Goal: Task Accomplishment & Management: Manage account settings

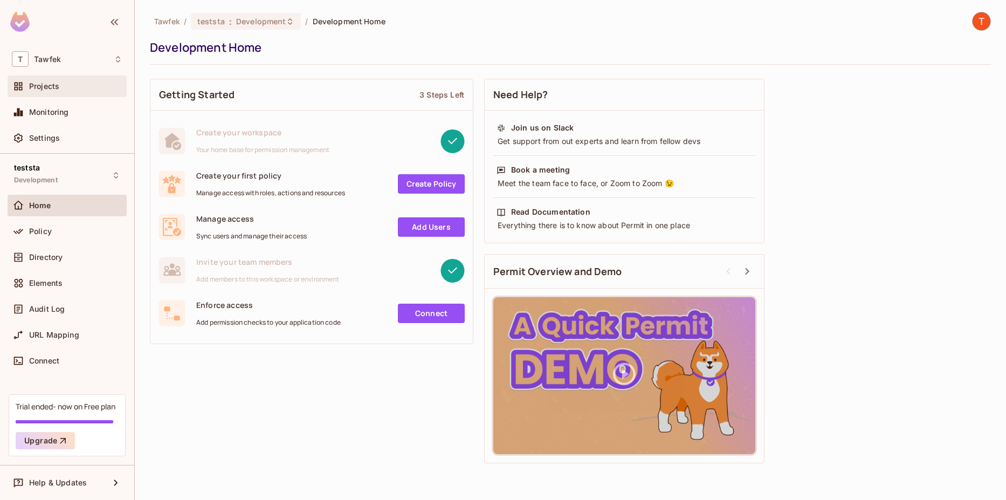
click at [61, 95] on div "Projects" at bounding box center [67, 87] width 119 height 22
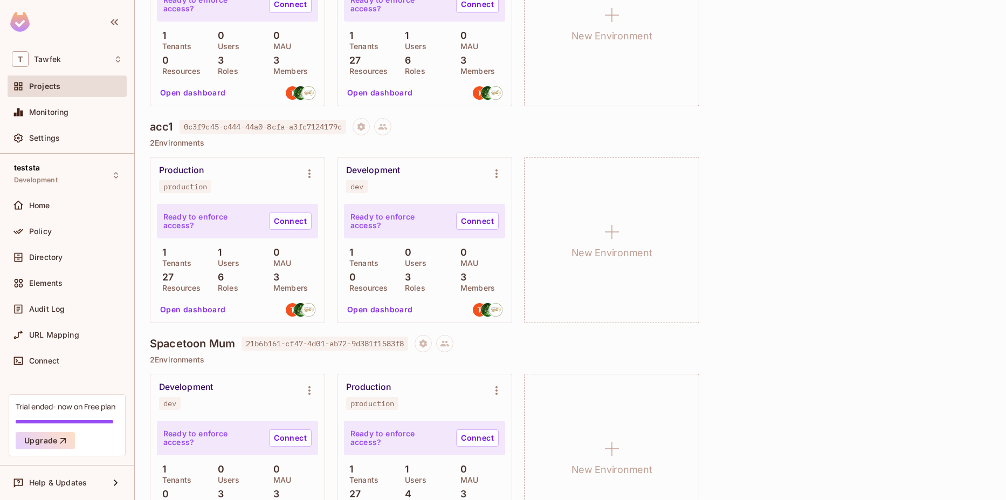
scroll to position [1100, 0]
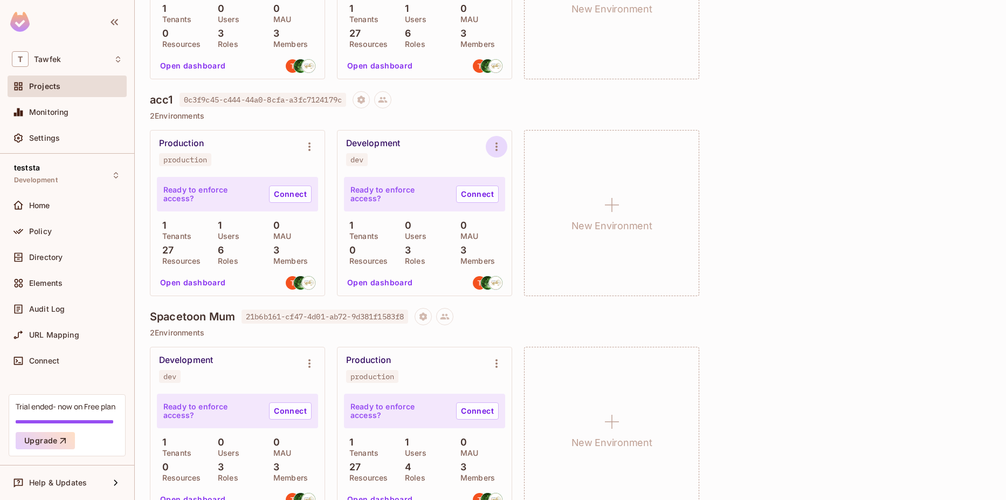
click at [497, 148] on icon "Environment settings" at bounding box center [496, 146] width 13 height 13
click at [533, 262] on div "Delete Environment" at bounding box center [562, 262] width 71 height 11
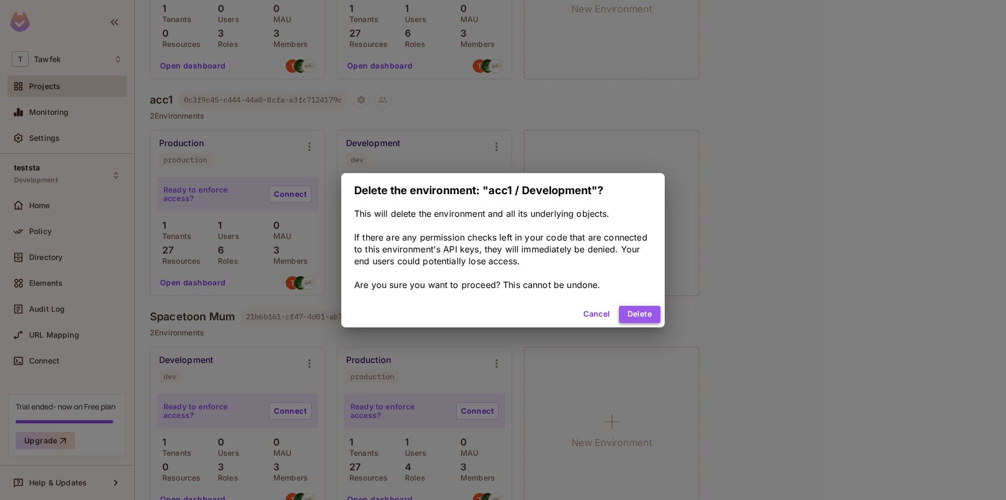
click at [630, 306] on button "Delete" at bounding box center [640, 314] width 42 height 17
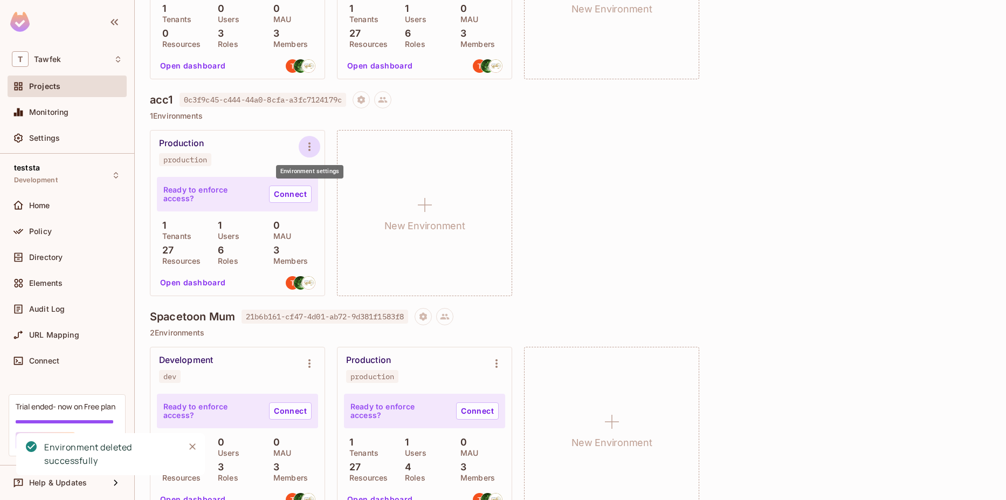
click at [306, 148] on icon "Environment settings" at bounding box center [309, 146] width 13 height 13
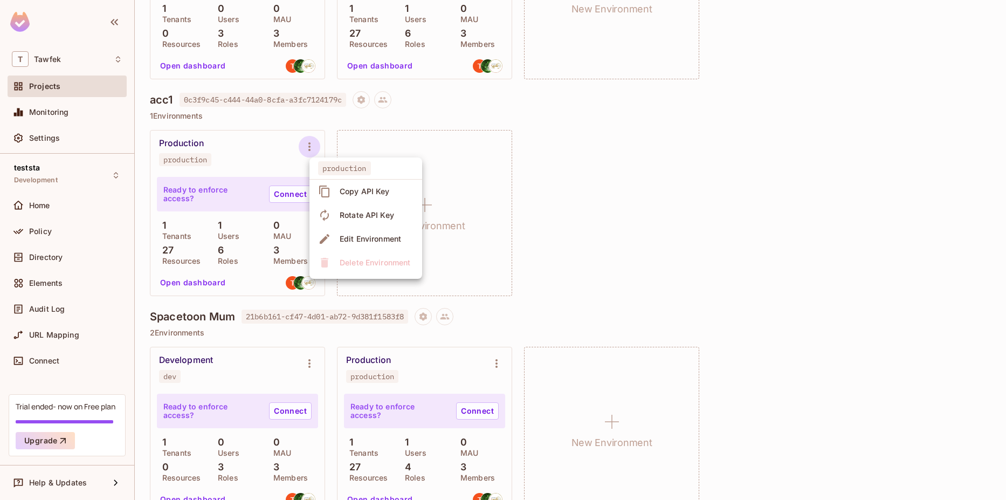
click at [362, 119] on div at bounding box center [503, 250] width 1006 height 500
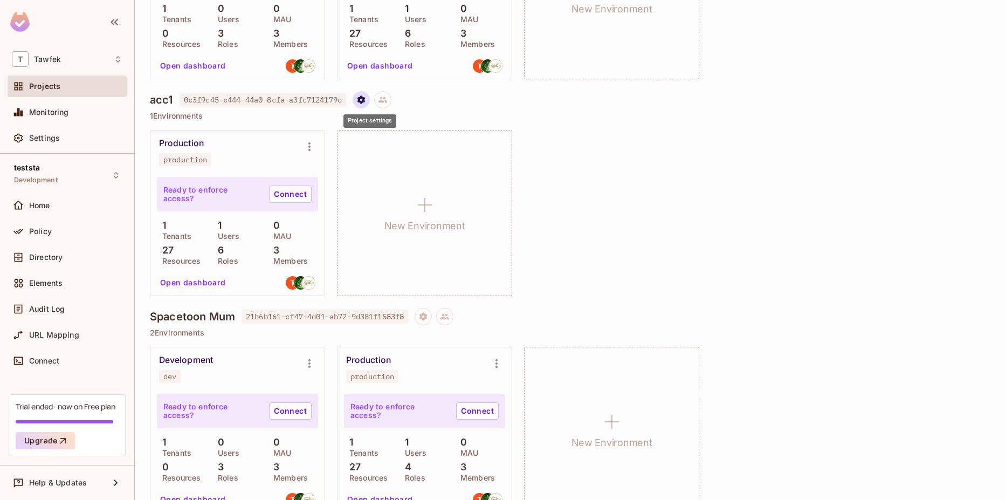
click at [366, 101] on icon "Project settings" at bounding box center [361, 100] width 10 height 10
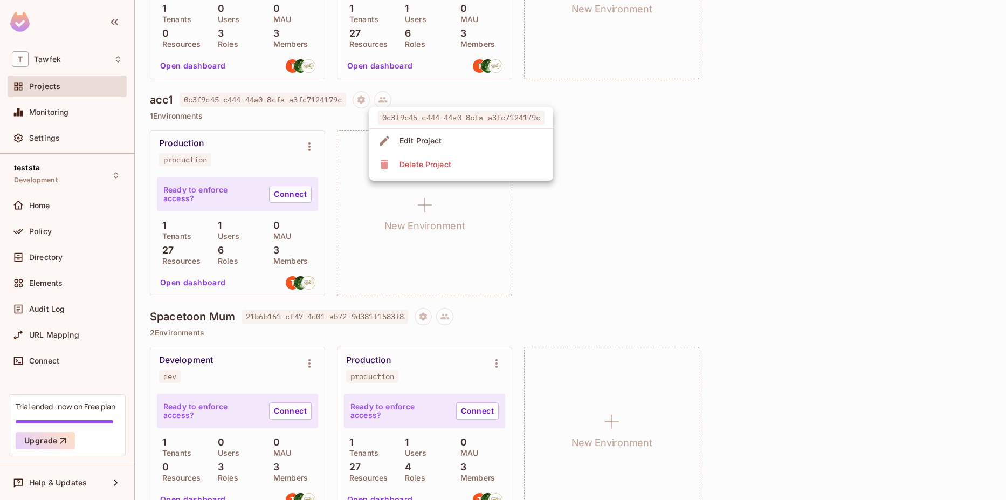
click at [424, 160] on div "Delete Project" at bounding box center [426, 164] width 52 height 11
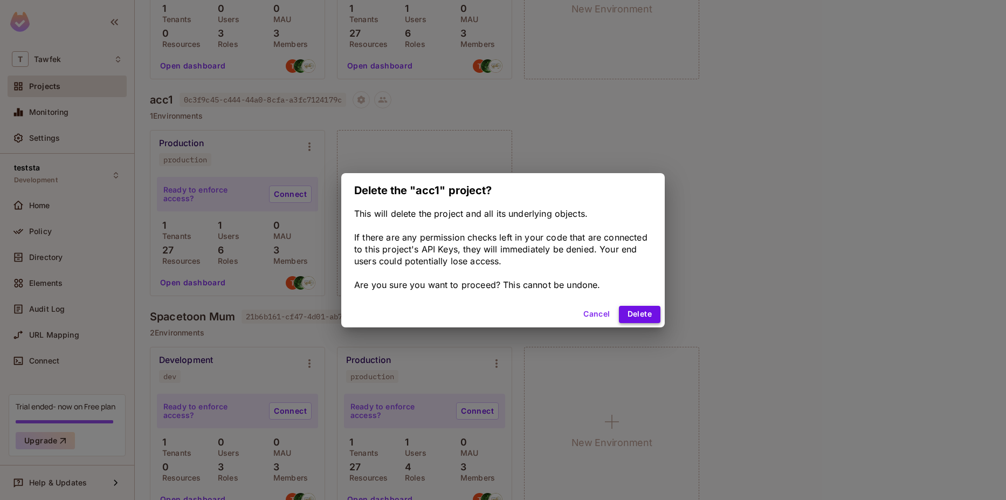
click at [637, 318] on button "Delete" at bounding box center [640, 314] width 42 height 17
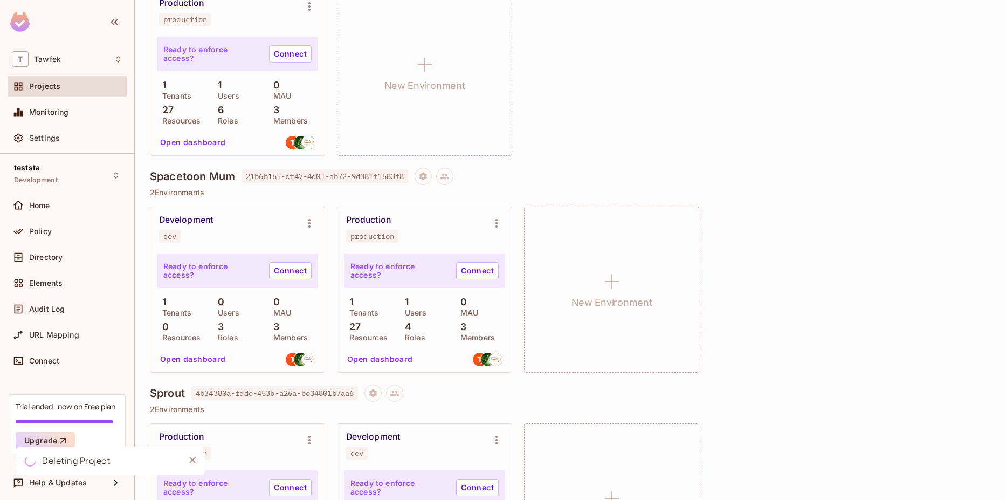
scroll to position [1294, 0]
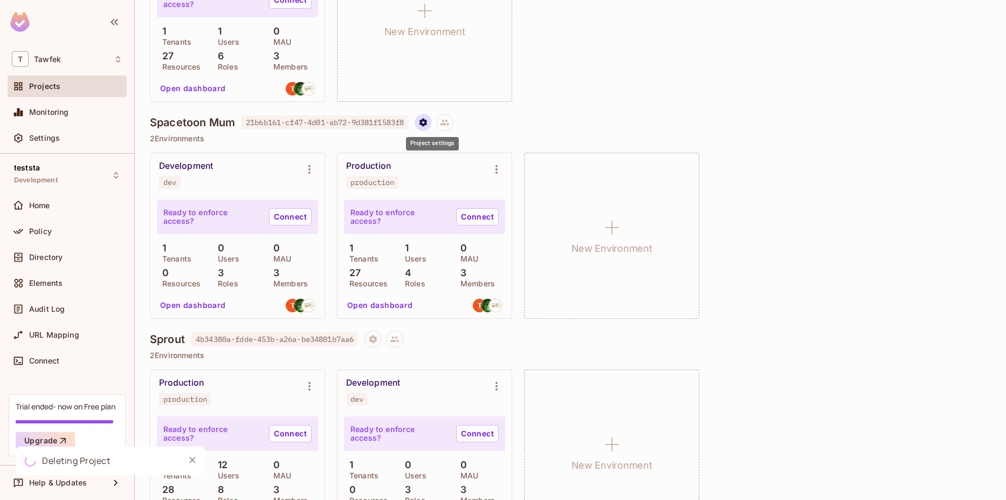
click at [425, 122] on button "Project settings" at bounding box center [423, 122] width 17 height 17
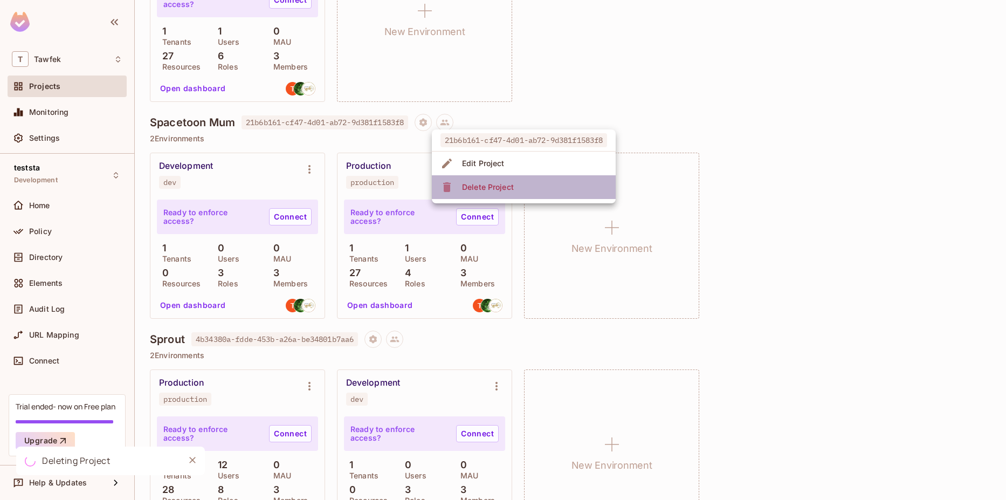
click at [468, 183] on div "Delete Project" at bounding box center [488, 187] width 52 height 11
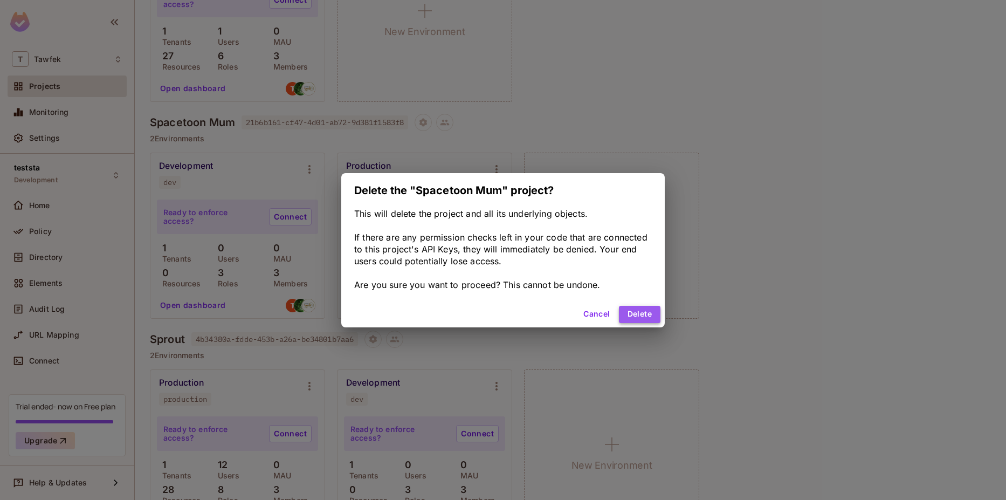
click at [638, 313] on button "Delete" at bounding box center [640, 314] width 42 height 17
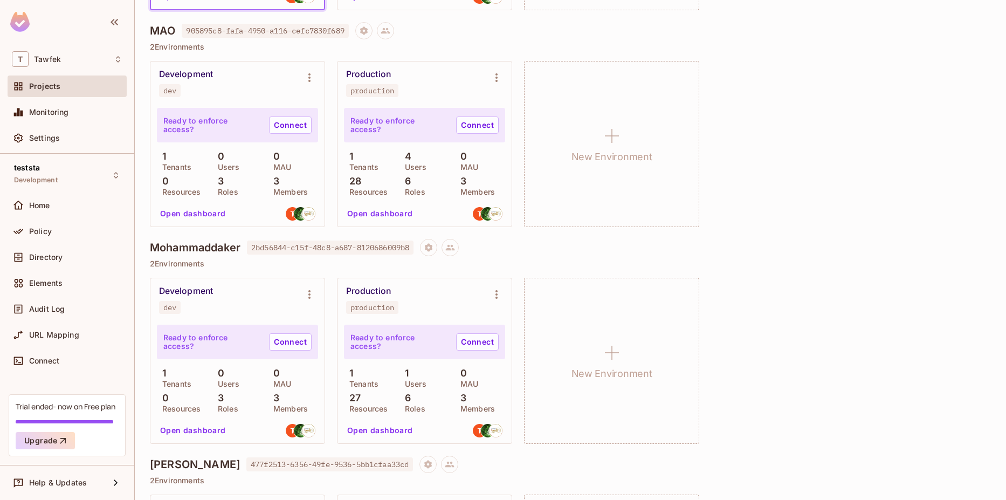
scroll to position [324, 0]
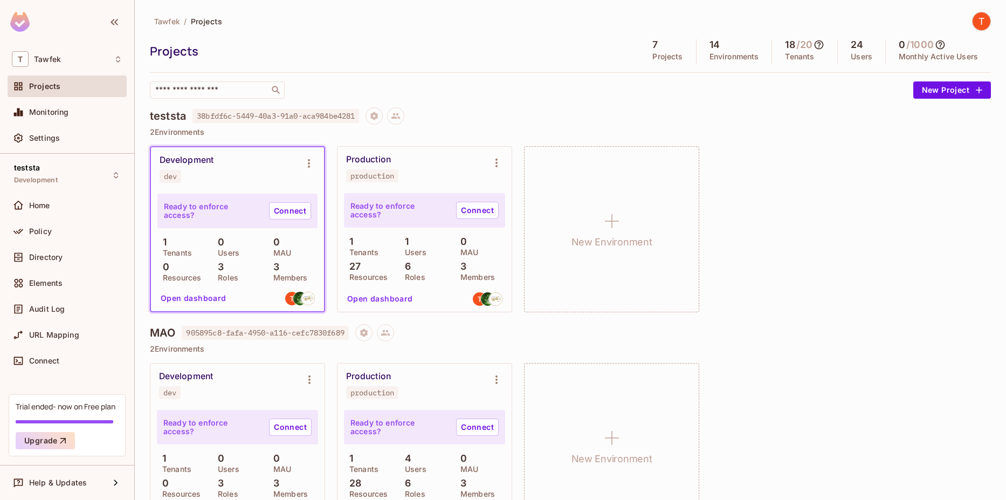
click at [337, 333] on span "905895c8-fafa-4950-a116-cefc7830f689" at bounding box center [265, 333] width 167 height 14
click at [231, 92] on input "text" at bounding box center [209, 90] width 113 height 11
paste input "**********"
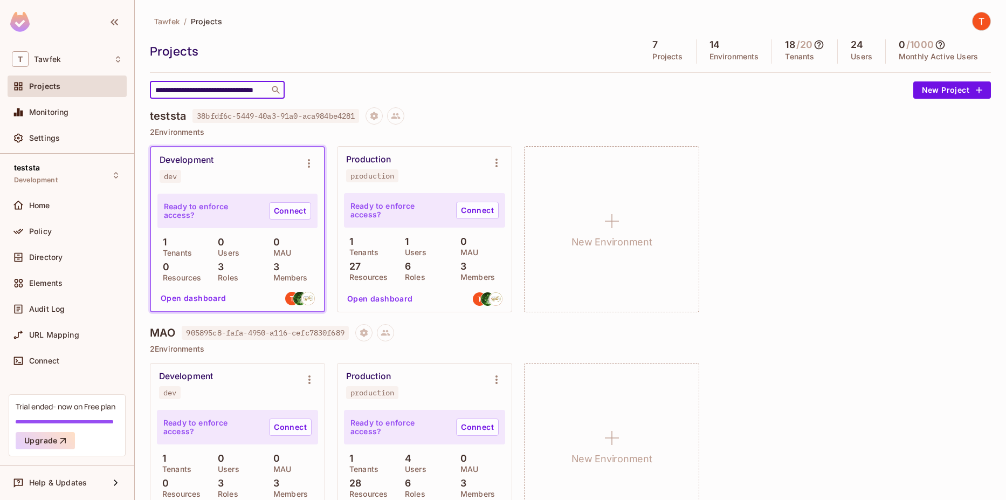
scroll to position [0, 38]
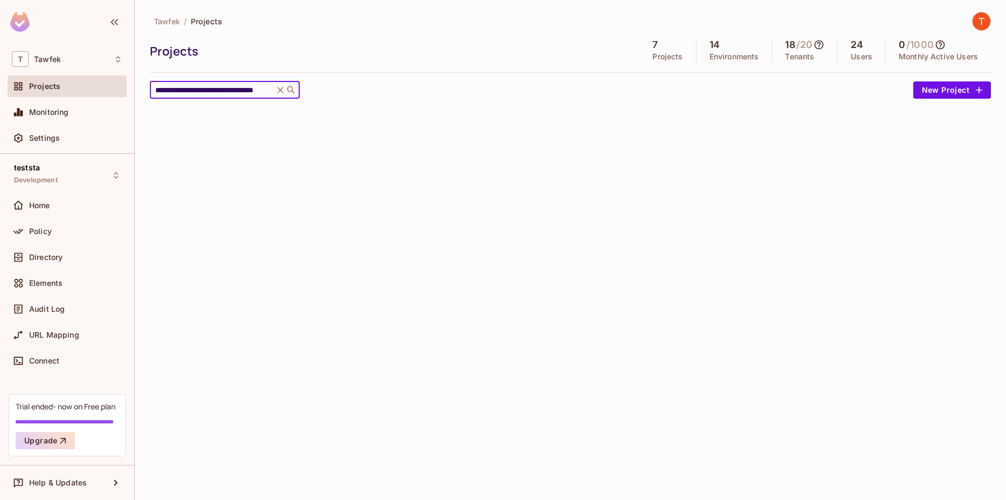
type input "**********"
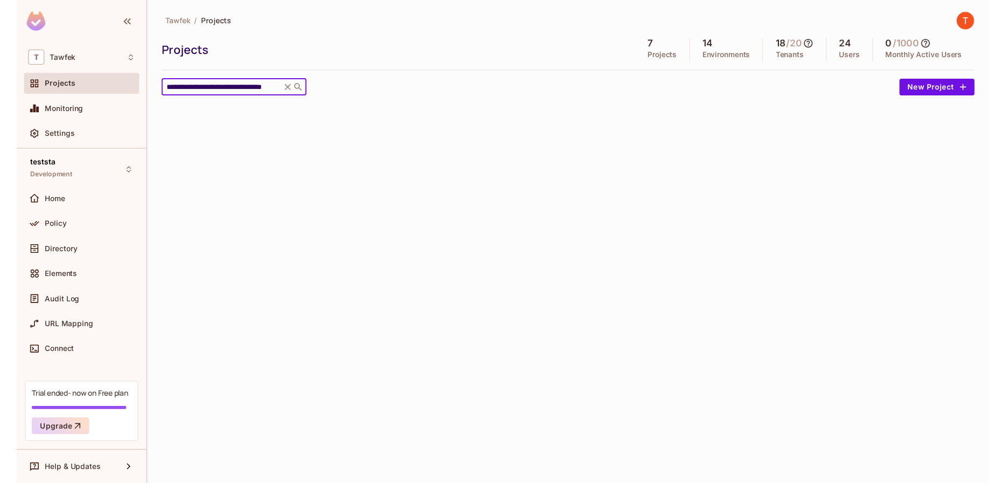
scroll to position [0, 0]
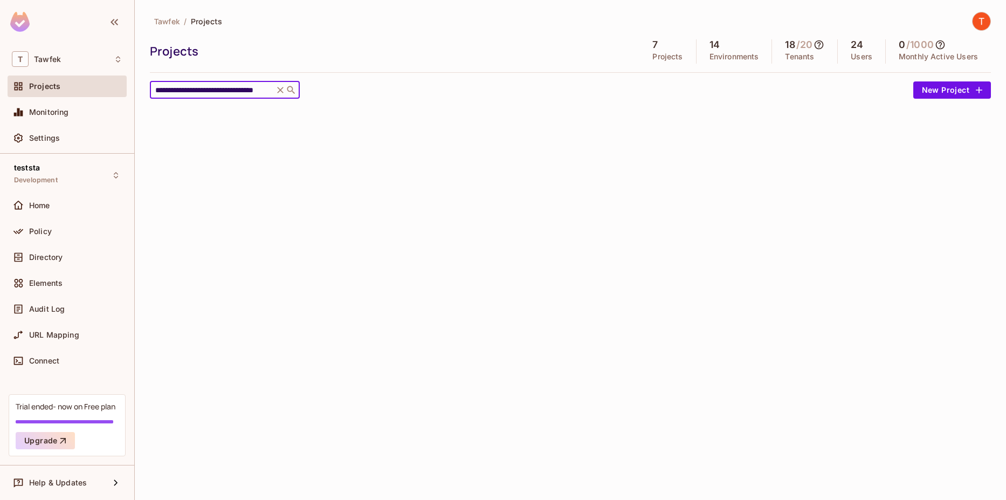
click at [280, 85] on icon at bounding box center [280, 90] width 11 height 11
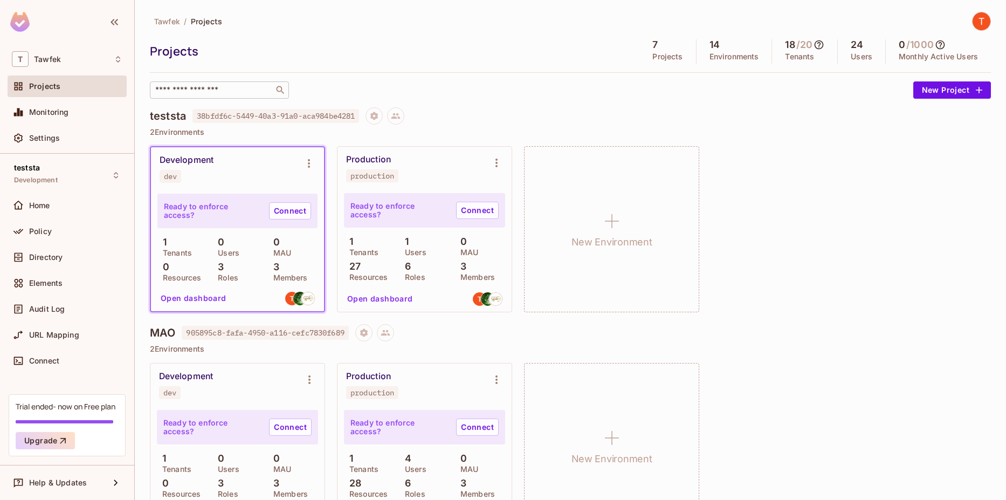
click at [417, 79] on div "Tawfek / Projects Projects 7 Projects 14 Environments 18 / 20 Tenants 24 Users …" at bounding box center [570, 55] width 841 height 87
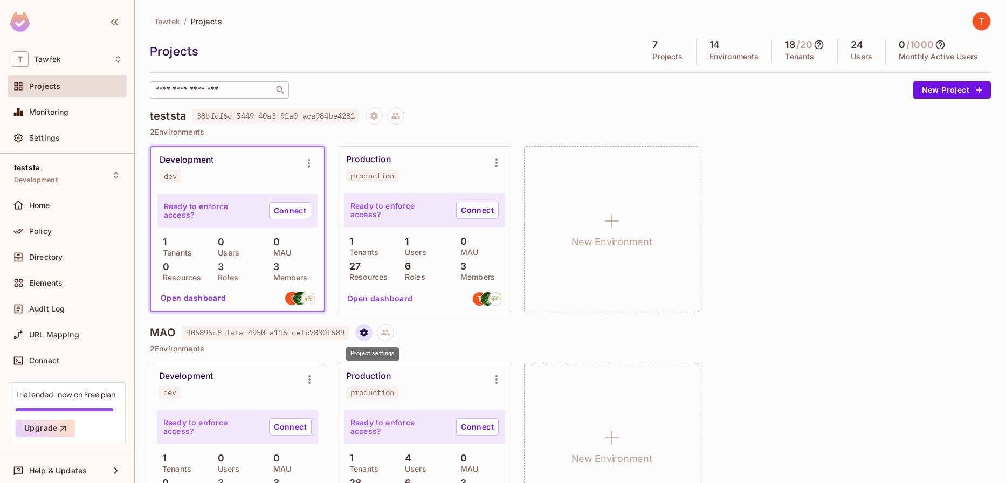
click at [368, 335] on icon "Project settings" at bounding box center [364, 332] width 8 height 8
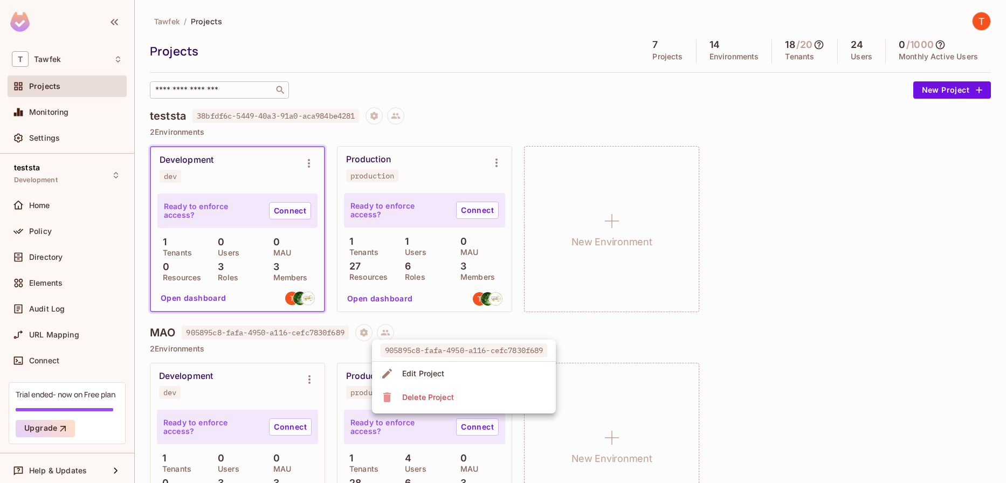
click at [400, 363] on li "Edit Project" at bounding box center [464, 374] width 184 height 24
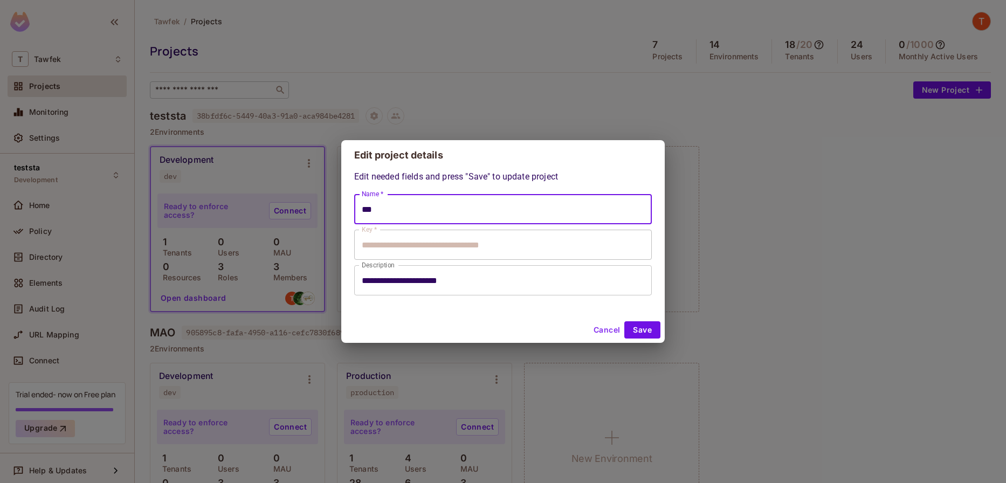
click at [418, 216] on input "***" at bounding box center [503, 209] width 298 height 30
type input "**********"
click at [628, 323] on button "Save" at bounding box center [643, 329] width 36 height 17
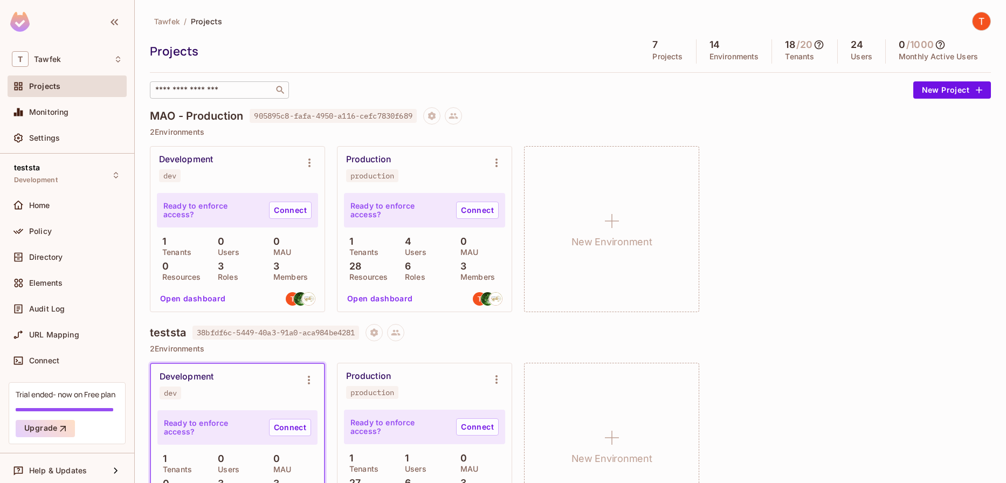
click at [381, 295] on button "Open dashboard" at bounding box center [380, 298] width 74 height 17
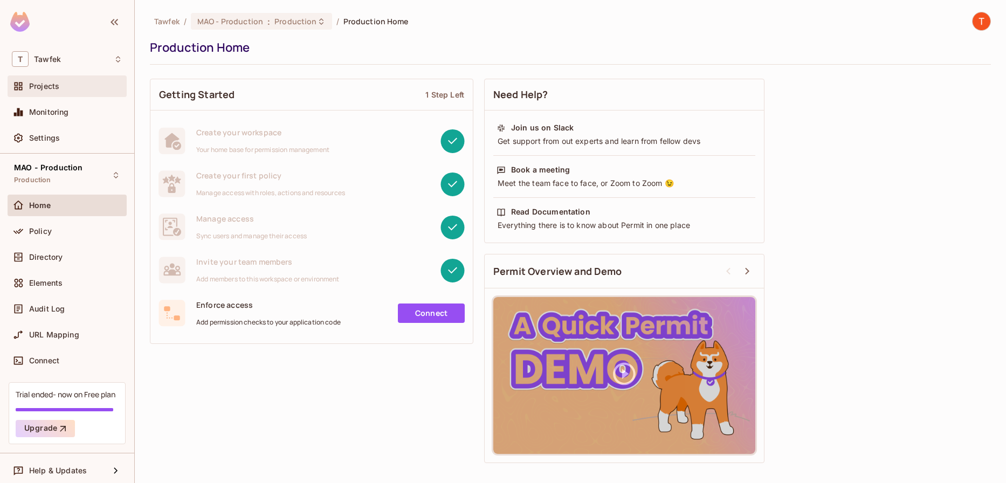
click at [73, 93] on div "Projects" at bounding box center [67, 87] width 119 height 22
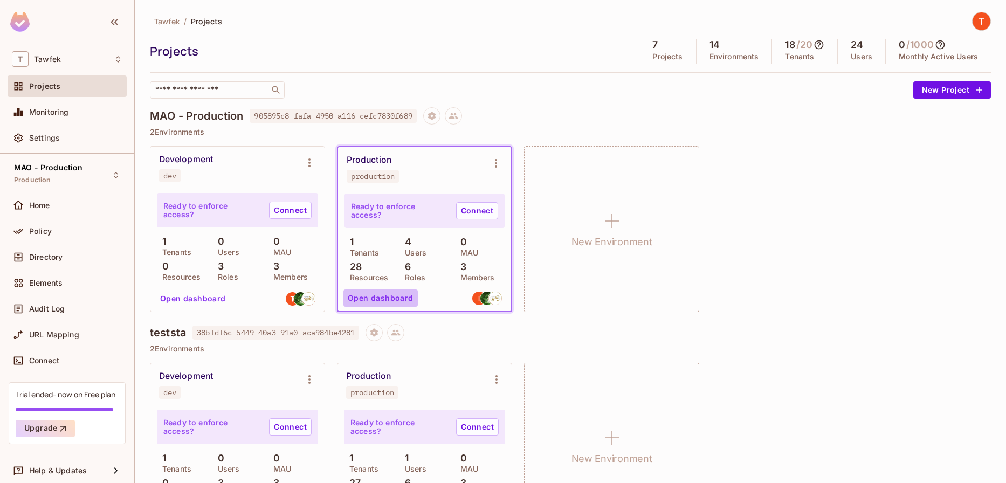
click at [383, 291] on button "Open dashboard" at bounding box center [381, 298] width 74 height 17
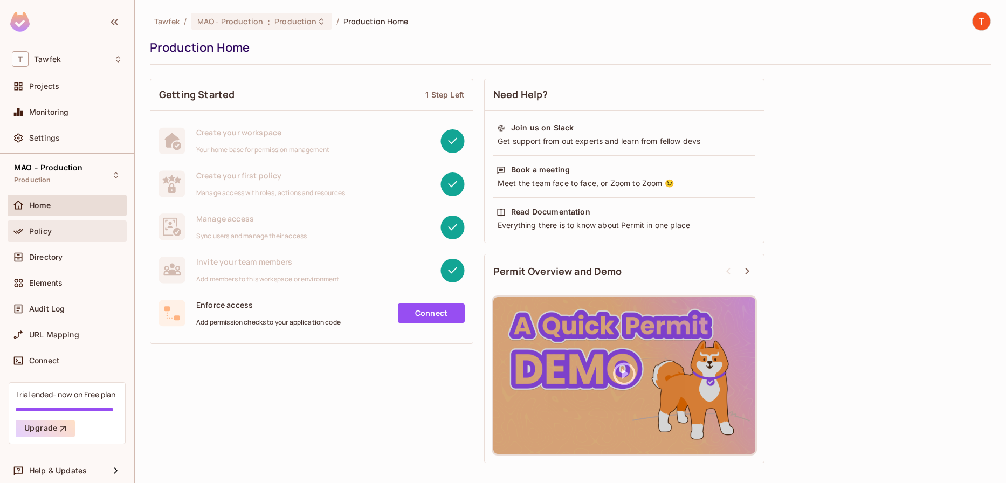
click at [65, 225] on div "Policy" at bounding box center [67, 231] width 111 height 13
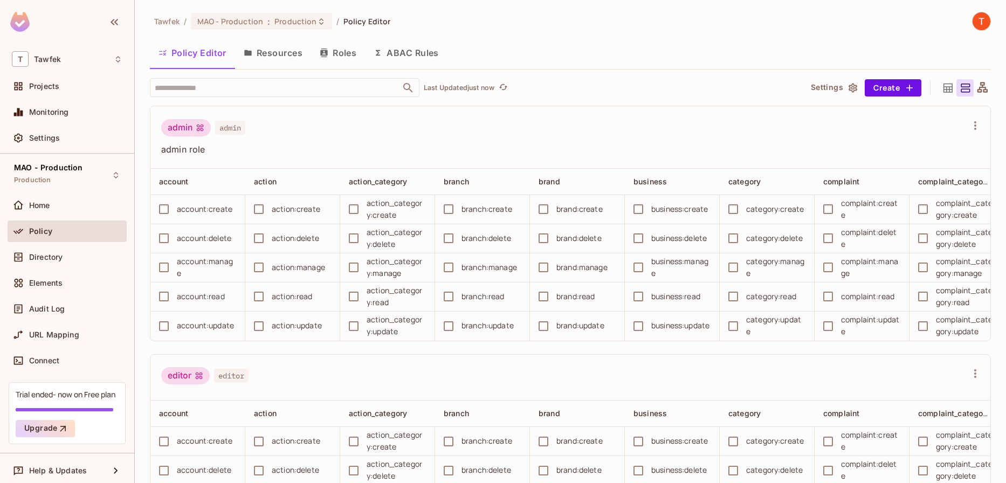
click at [291, 52] on button "Resources" at bounding box center [273, 52] width 76 height 27
